Goal: Task Accomplishment & Management: Use online tool/utility

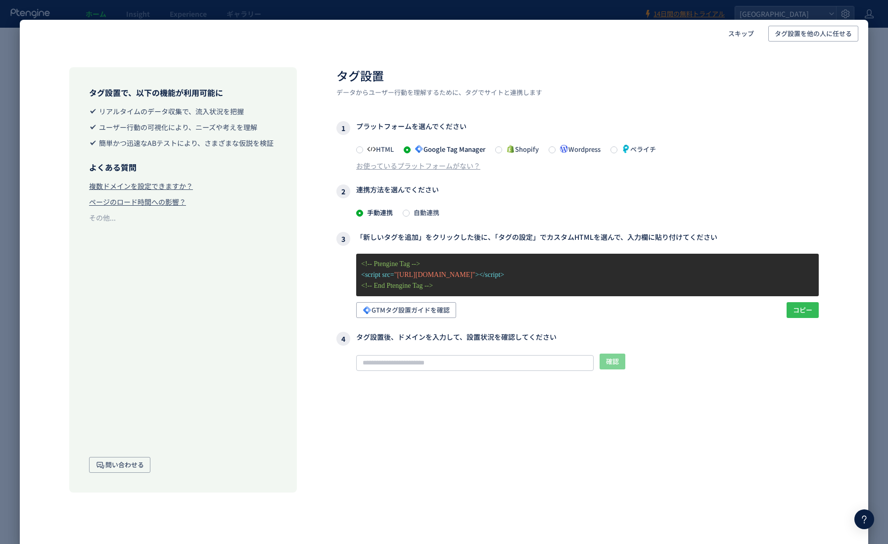
click at [480, 313] on span "コピー" at bounding box center [802, 310] width 19 height 16
click at [480, 302] on span "コピー" at bounding box center [802, 310] width 19 height 16
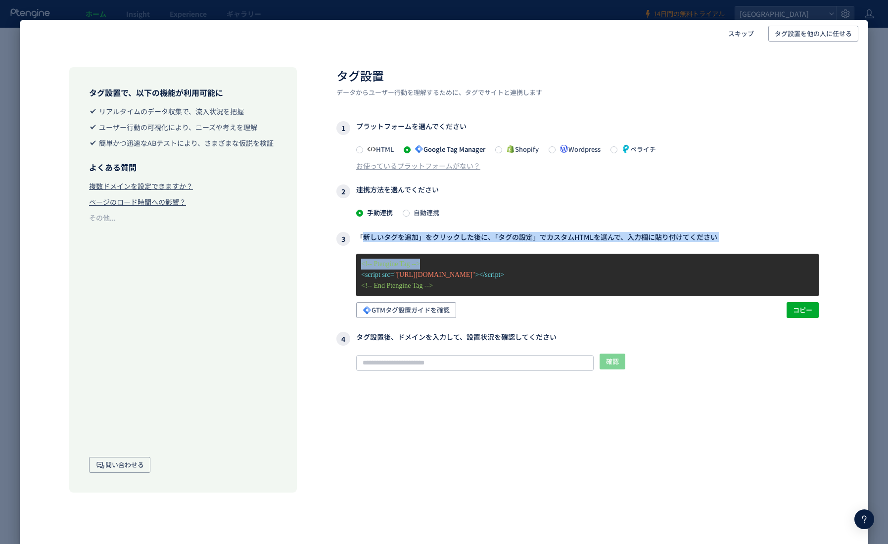
drag, startPoint x: 357, startPoint y: 236, endPoint x: 728, endPoint y: 247, distance: 371.3
click at [480, 247] on div "3 「新しいタグを追加」をクリックした後に、「タグの設定」でカスタムHTMLを選んで、入力欄に貼り付けてください <!-- Ptengine Tag --> …" at bounding box center [577, 275] width 482 height 86
copy div "「新しいタグを追加」をクリックした後に、「タグの設定」でカスタムHTMLを選んで、入力欄に貼り付けてください <!-- Ptengine Tag -->"
click at [480, 307] on span "コピー" at bounding box center [802, 310] width 19 height 16
copy div "「新しいタグを追加」をクリックした後に、「タグの設定」でカスタムHTMLを選んで、入力欄に貼り付けてください <!-- Ptengine Tag -->"
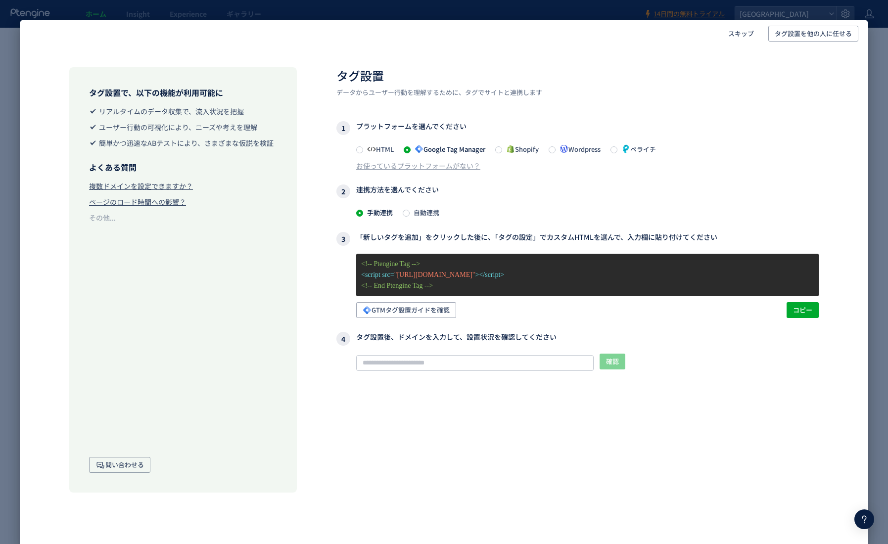
click at [480, 435] on div "タグ設置 データからユーザー行動を理解するために、タグでサイトと連携します 1 プラットフォームを選んでください HTML Google Tag Manage…" at bounding box center [577, 280] width 482 height 426
click at [480, 361] on input "text" at bounding box center [475, 363] width 238 height 16
click at [397, 359] on input "text" at bounding box center [475, 363] width 238 height 16
paste input "**********"
type input "**********"
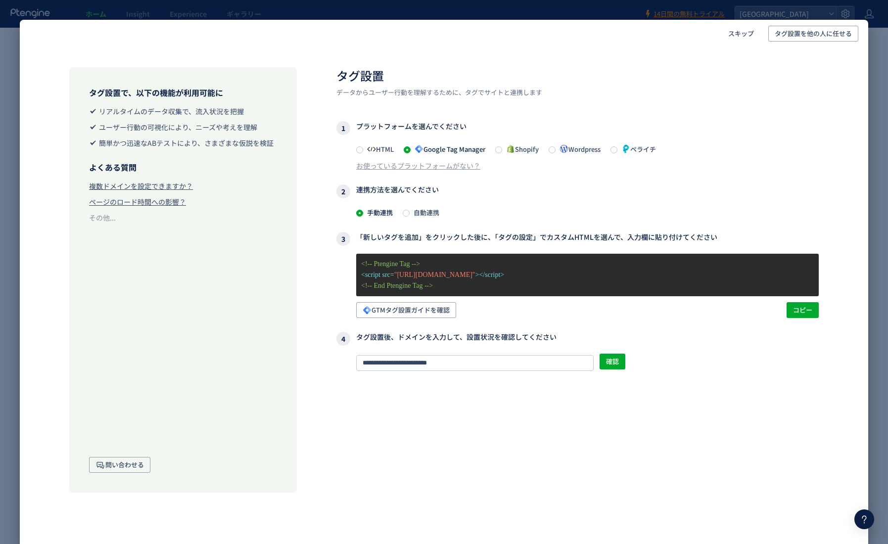
click at [480, 435] on div "**********" at bounding box center [577, 280] width 482 height 426
click at [480, 363] on button "確認" at bounding box center [613, 362] width 26 height 16
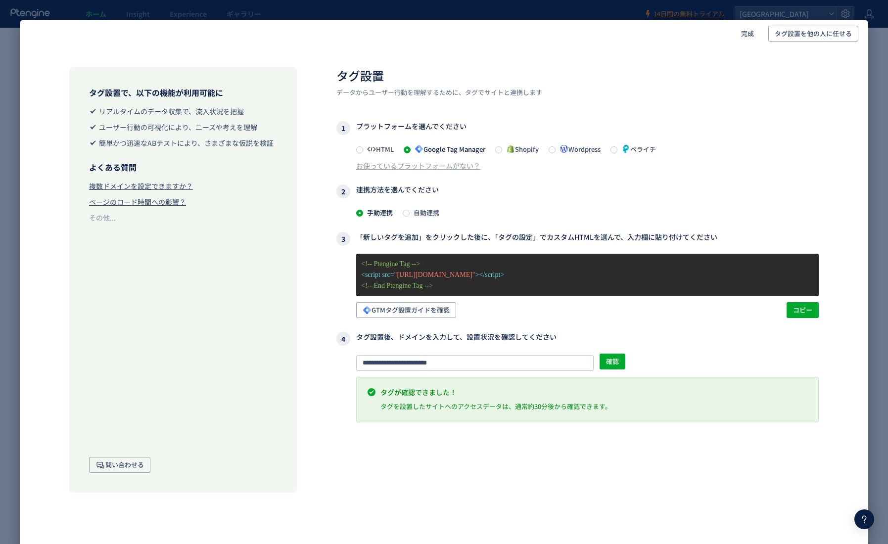
click at [480, 57] on div "タグ設置で、以下の機能が利用可能に リアルタイムのデータ収集で、流入状況を把握 ユーザー行動の可視化により、ニーズや考えを理解 簡単かつ迅速なABテストにより…" at bounding box center [444, 270] width 849 height 445
click at [480, 435] on div "タグ設置で、以下の機能が利用可能に リアルタイムのデータ収集で、流入状況を把握 ユーザー行動の可視化により、ニーズや考えを理解 簡単かつ迅速なABテストにより…" at bounding box center [444, 293] width 849 height 490
click at [137, 435] on div "タグ設置で、以下の機能が利用可能に リアルタイムのデータ収集で、流入状況を把握 ユーザー行動の可視化により、ニーズや考えを理解 簡単かつ迅速なABテストにより…" at bounding box center [183, 280] width 228 height 426
click at [480, 435] on div "**********" at bounding box center [577, 280] width 482 height 426
click at [480, 435] on div "完成 タグ設置を他の人に任せる タグ設置で、以下の機能が利用可能に リアルタイムのデータ収集で、流入状況を把握 ユーザー行動の可視化により、ニーズや考えを理解…" at bounding box center [444, 272] width 888 height 544
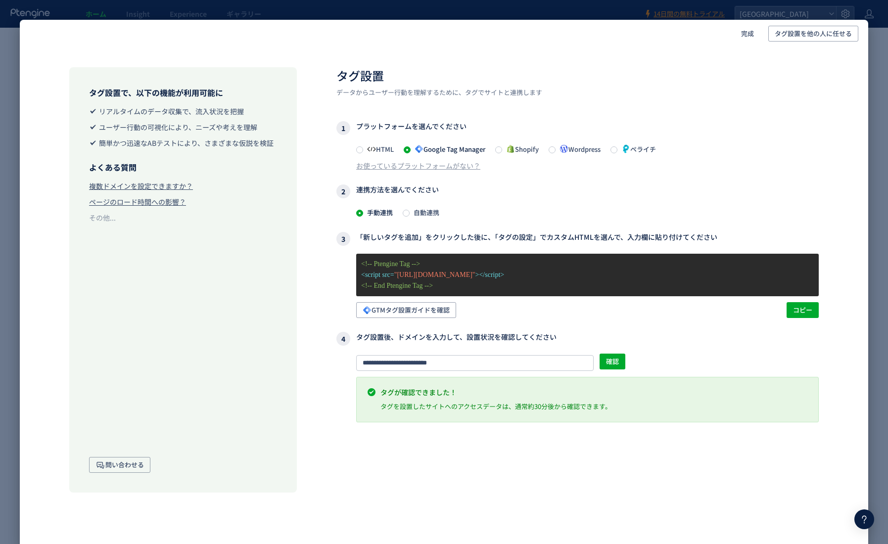
click at [13, 28] on div "完成 タグ設置を他の人に任せる タグ設置で、以下の機能が利用可能に リアルタイムのデータ収集で、流入状況を把握 ユーザー行動の可視化により、ニーズや考えを理解…" at bounding box center [444, 272] width 888 height 544
click at [480, 33] on span "完成" at bounding box center [747, 34] width 13 height 16
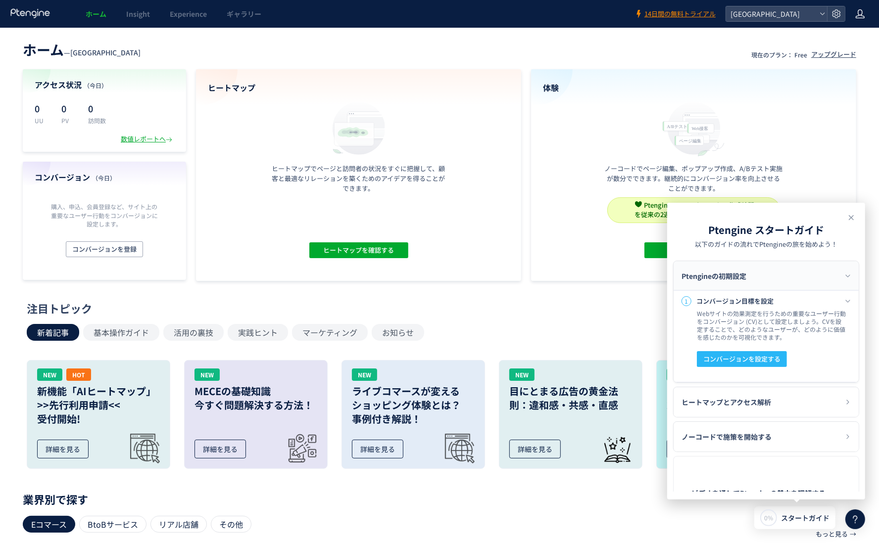
click at [480, 10] on use at bounding box center [860, 13] width 9 height 9
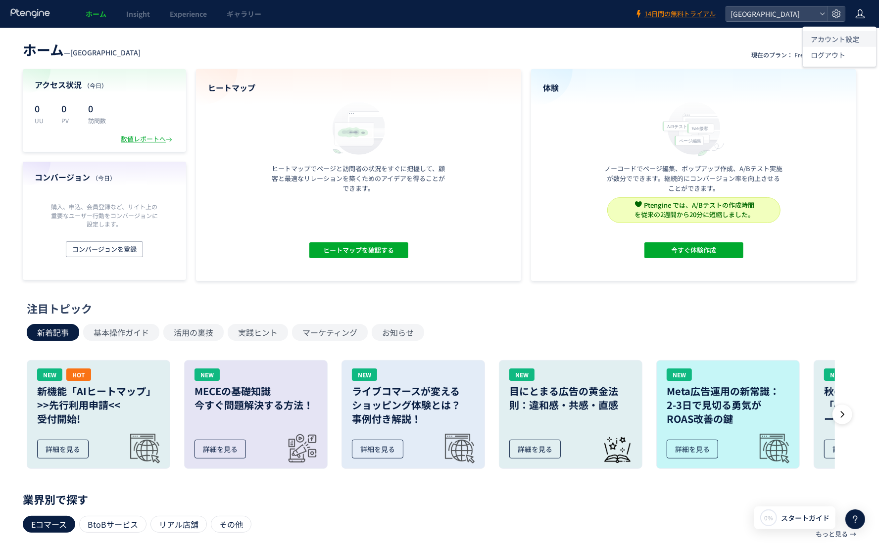
click at [480, 35] on span "アカウント設定" at bounding box center [834, 39] width 48 height 10
